Goal: Navigation & Orientation: Find specific page/section

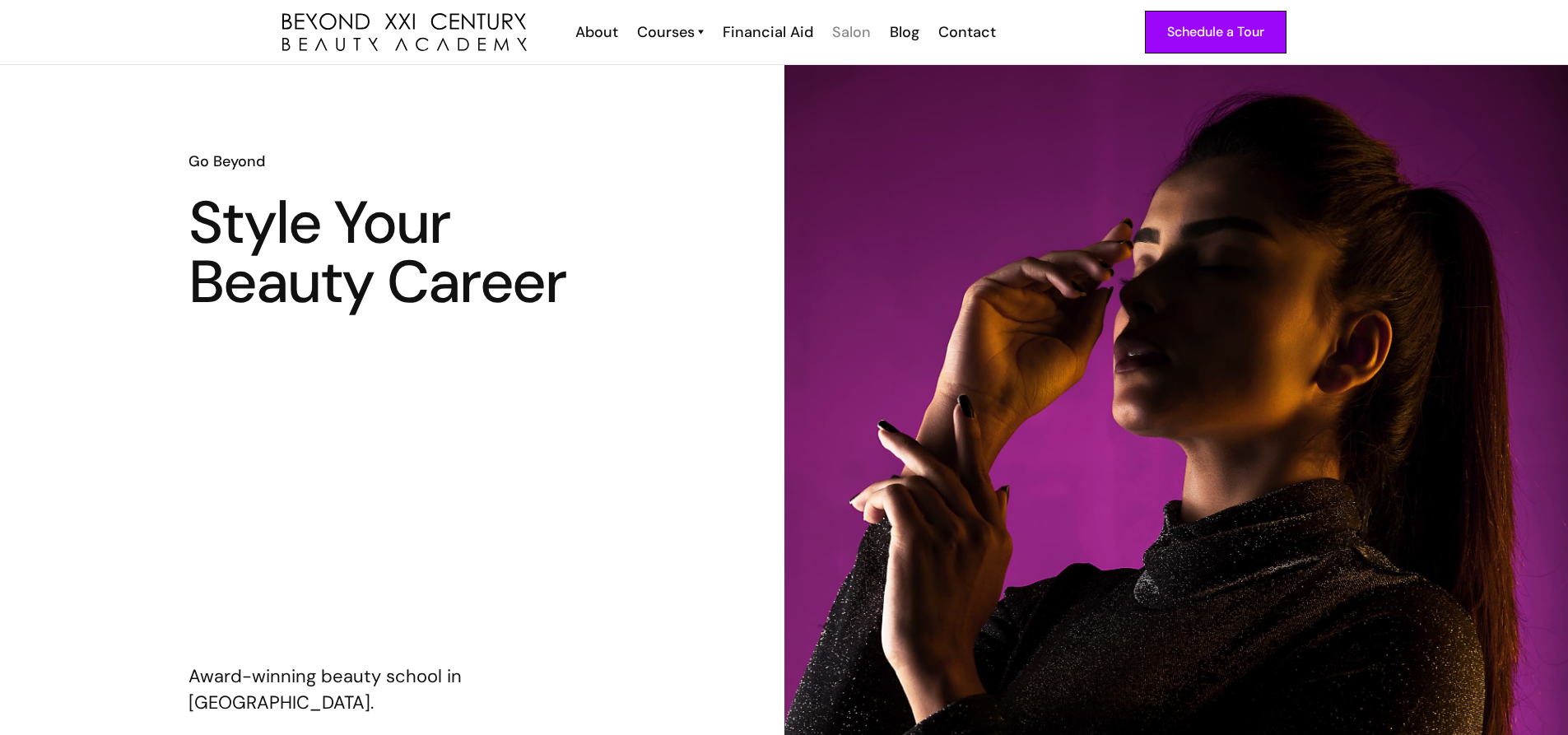
click at [853, 34] on div "Salon" at bounding box center [851, 33] width 39 height 22
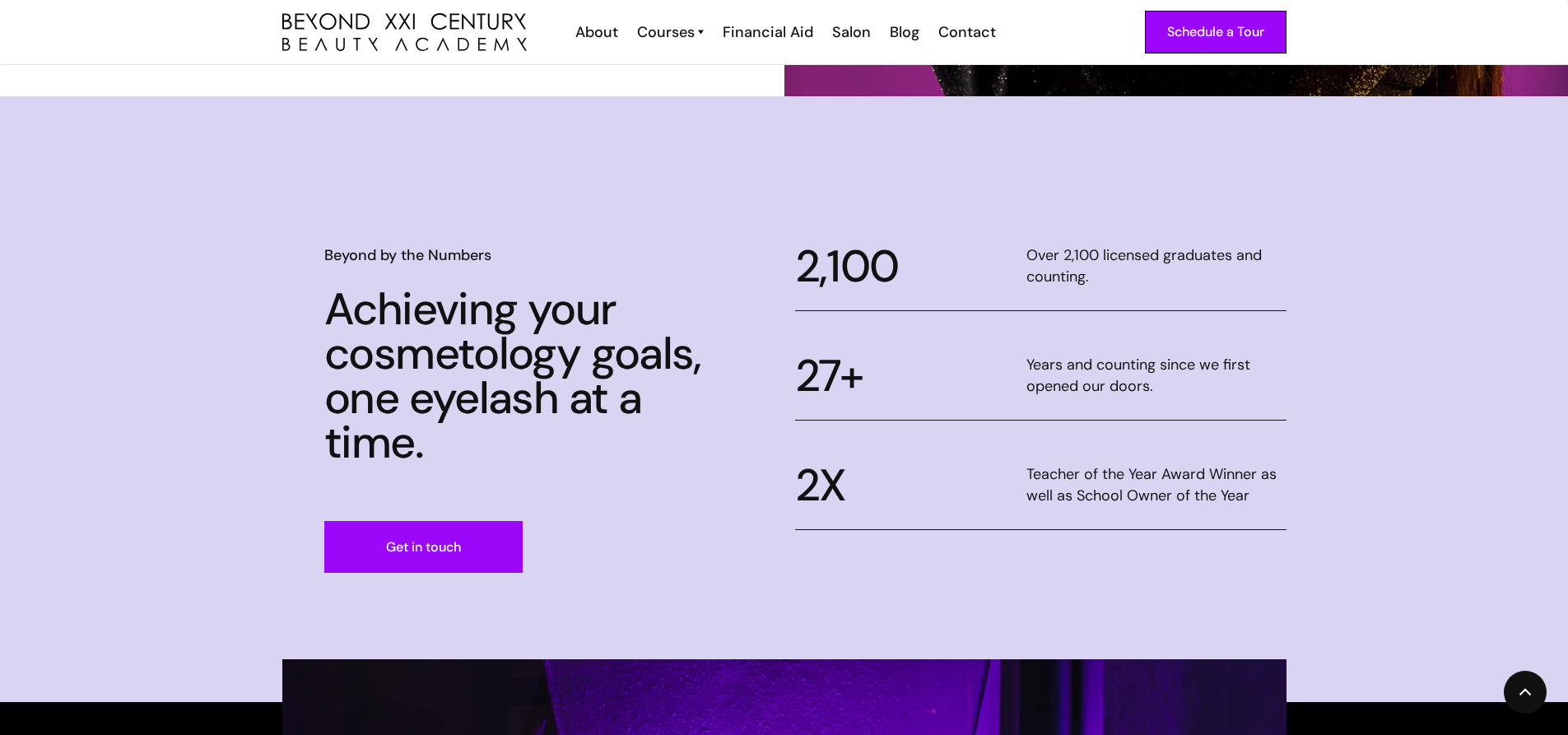
scroll to position [905, 0]
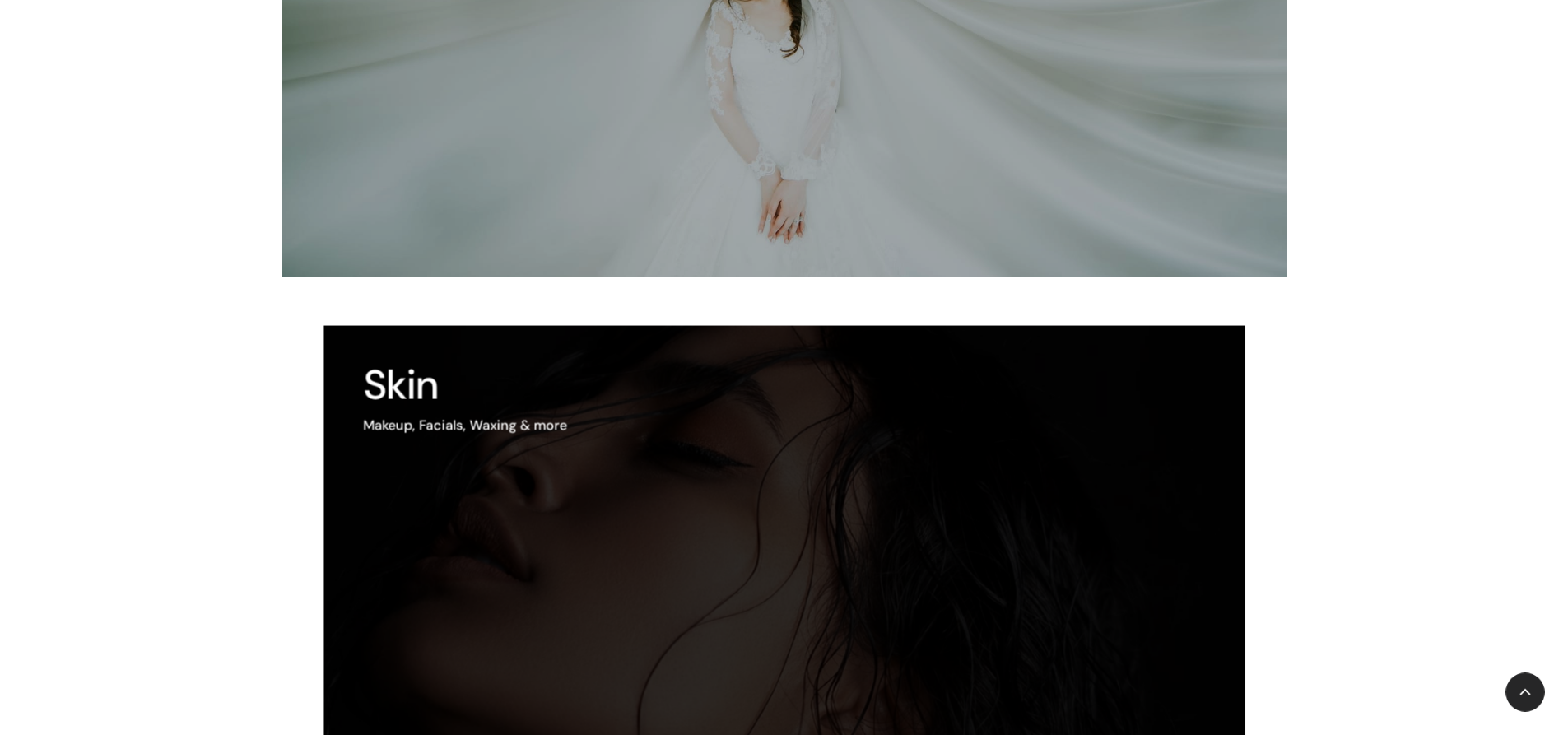
scroll to position [741, 0]
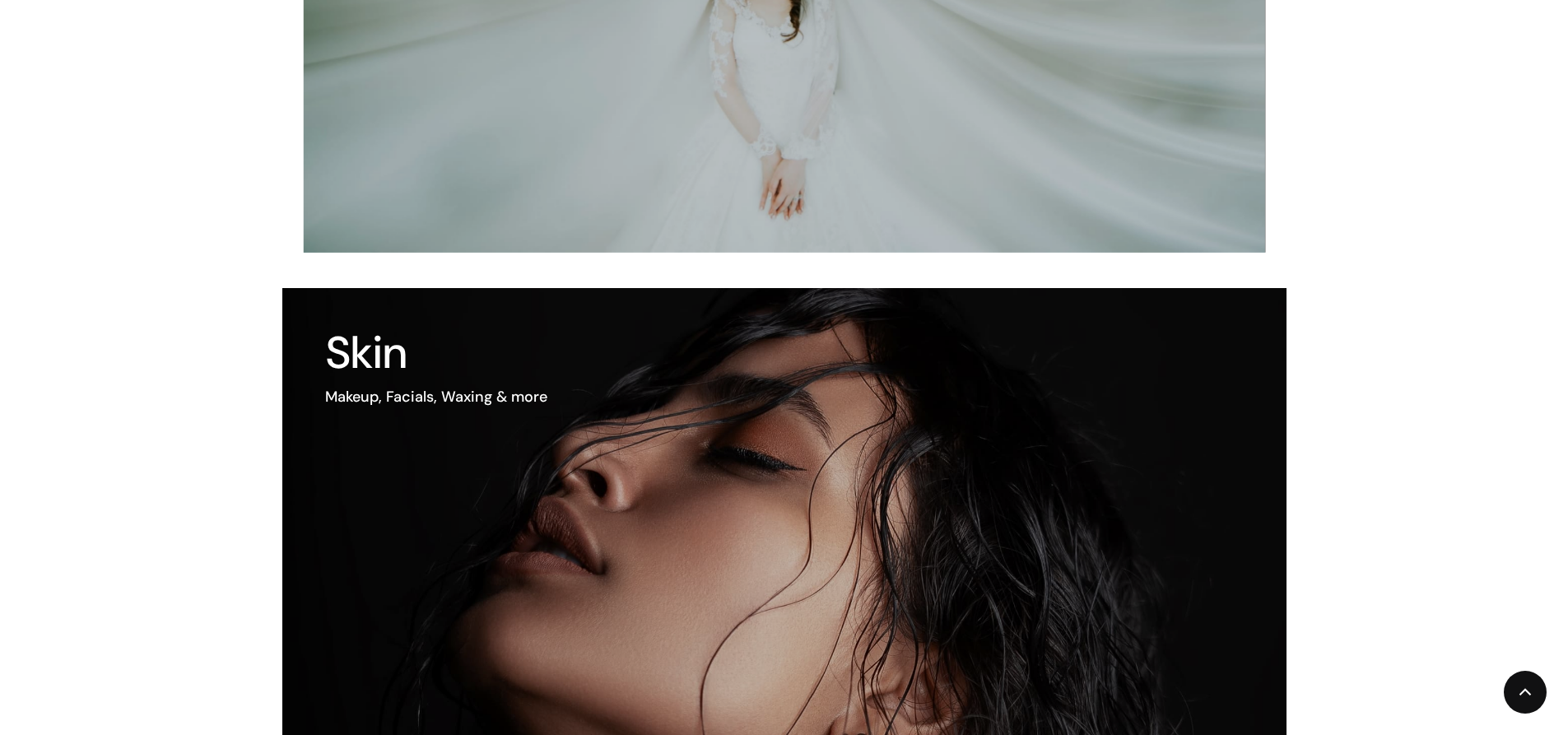
click at [415, 376] on div "Skin Makeup, Facials, Waxing & more" at bounding box center [436, 368] width 223 height 76
